Goal: Obtain resource: Download file/media

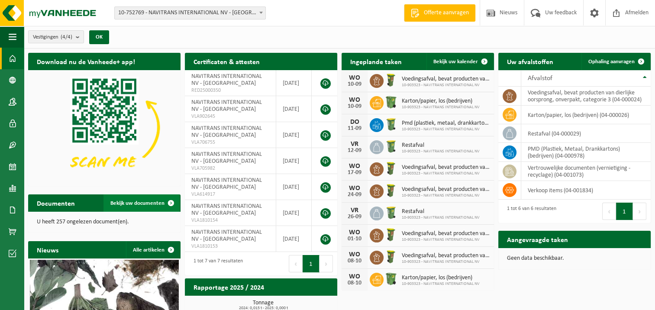
click at [144, 202] on span "Bekijk uw documenten" at bounding box center [137, 203] width 54 height 6
click at [200, 108] on span "NAVITRANS INTERNATIONAL NV - [GEOGRAPHIC_DATA]" at bounding box center [226, 105] width 71 height 13
click at [325, 109] on link at bounding box center [325, 109] width 10 height 10
